Goal: Information Seeking & Learning: Find contact information

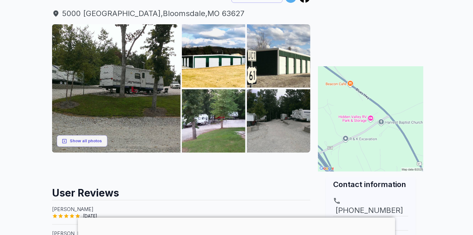
scroll to position [95, 0]
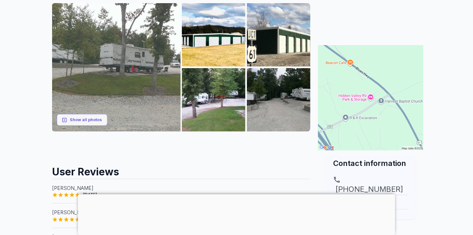
click at [157, 86] on img at bounding box center [116, 67] width 128 height 128
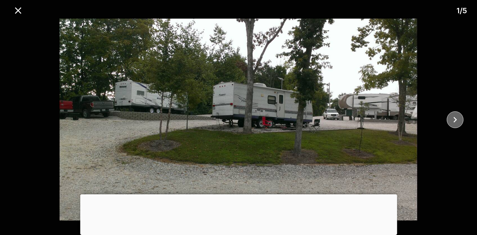
click at [453, 119] on icon "close" at bounding box center [455, 119] width 11 height 11
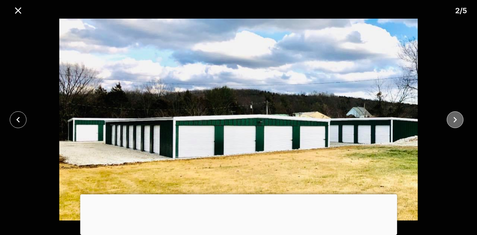
click at [453, 119] on icon "close" at bounding box center [455, 119] width 11 height 11
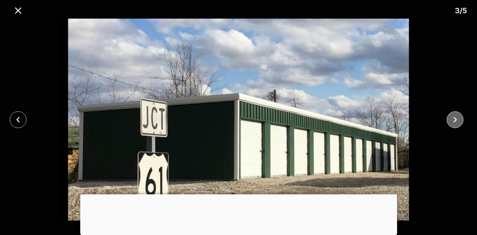
click at [453, 119] on icon "close" at bounding box center [455, 119] width 11 height 11
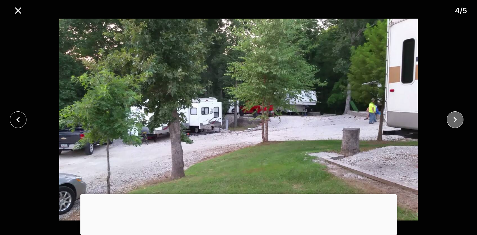
click at [453, 119] on icon "close" at bounding box center [455, 119] width 11 height 11
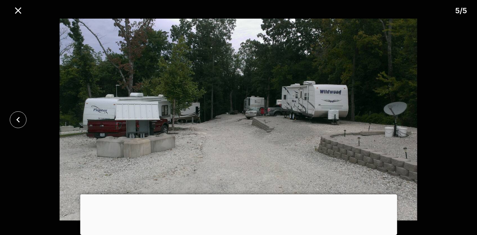
click at [453, 119] on div at bounding box center [238, 120] width 477 height 202
click at [17, 9] on icon "close" at bounding box center [18, 10] width 6 height 6
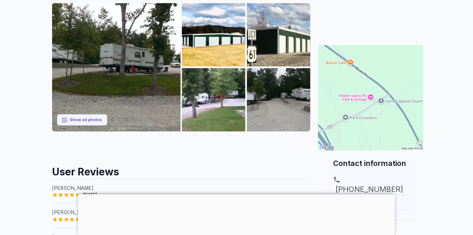
click at [453, 142] on main "Are you the owner for this park? Make it a featured listing and be seen in the …" at bounding box center [236, 204] width 473 height 545
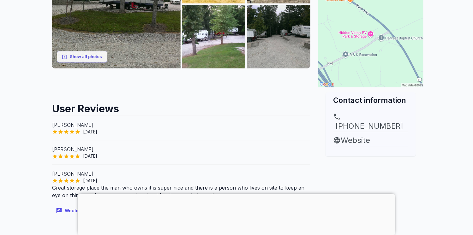
scroll to position [189, 0]
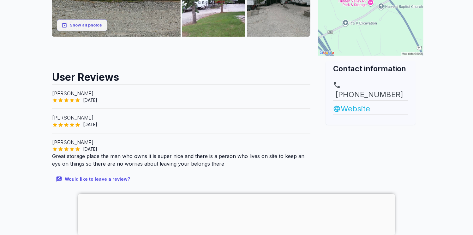
click at [356, 103] on link "Website" at bounding box center [370, 108] width 75 height 11
